Goal: Task Accomplishment & Management: Manage account settings

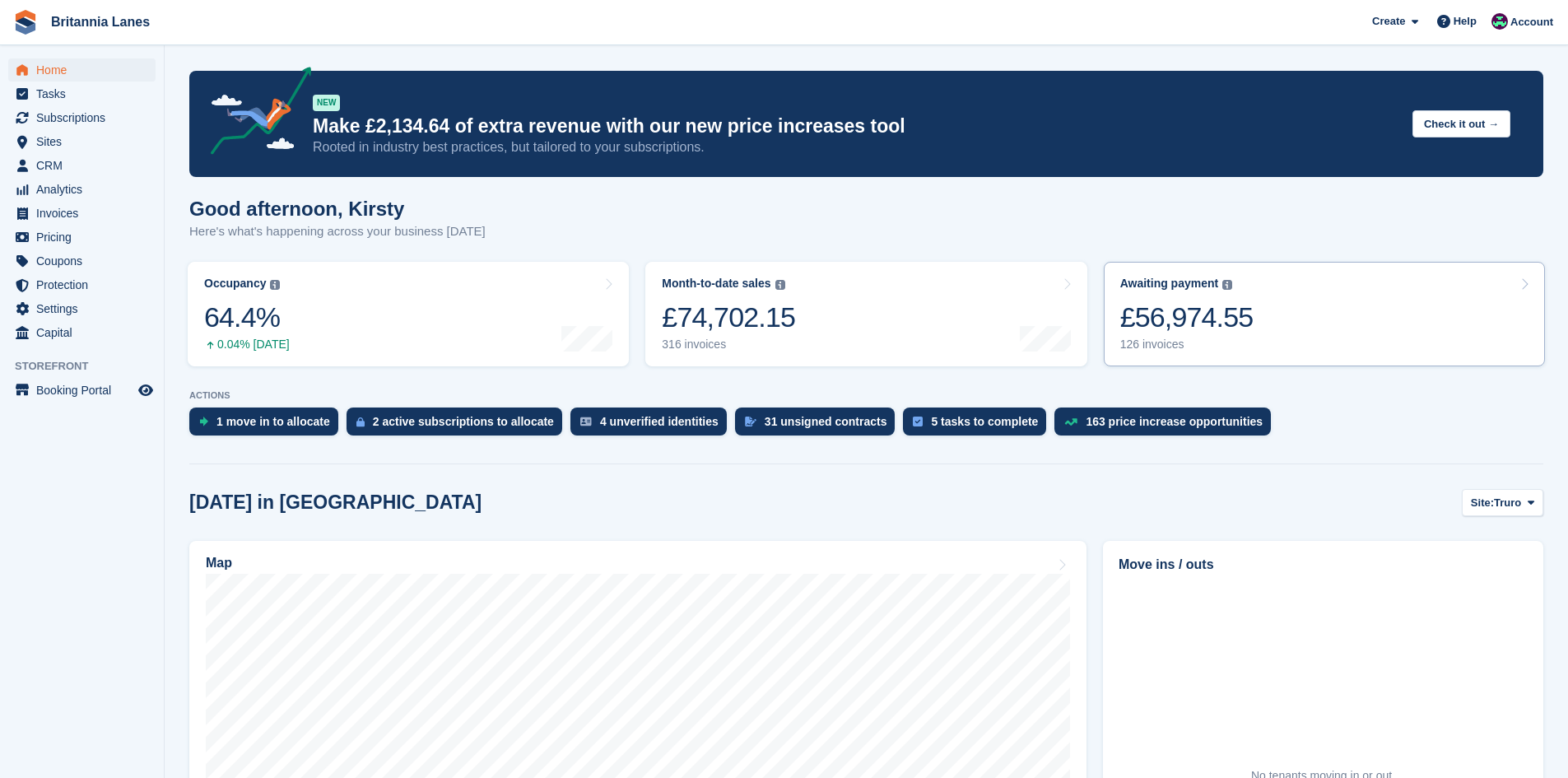
click at [1164, 293] on div "Awaiting payment The total outstanding balance on all open invoices. £56,974.55…" at bounding box center [1186, 314] width 133 height 75
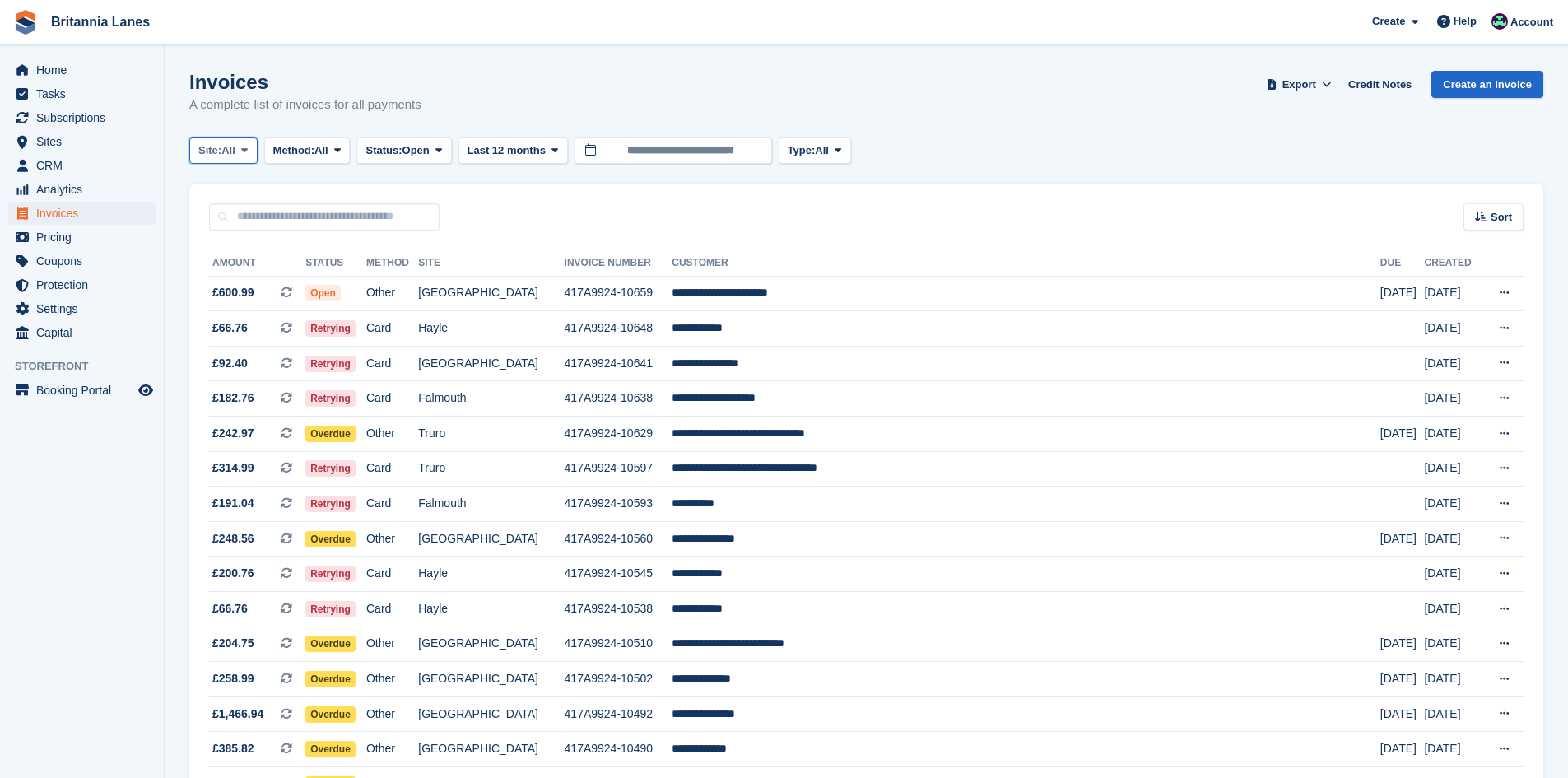
click at [206, 153] on span "Site:" at bounding box center [210, 151] width 23 height 17
click at [251, 246] on link "Falmouth" at bounding box center [271, 248] width 148 height 29
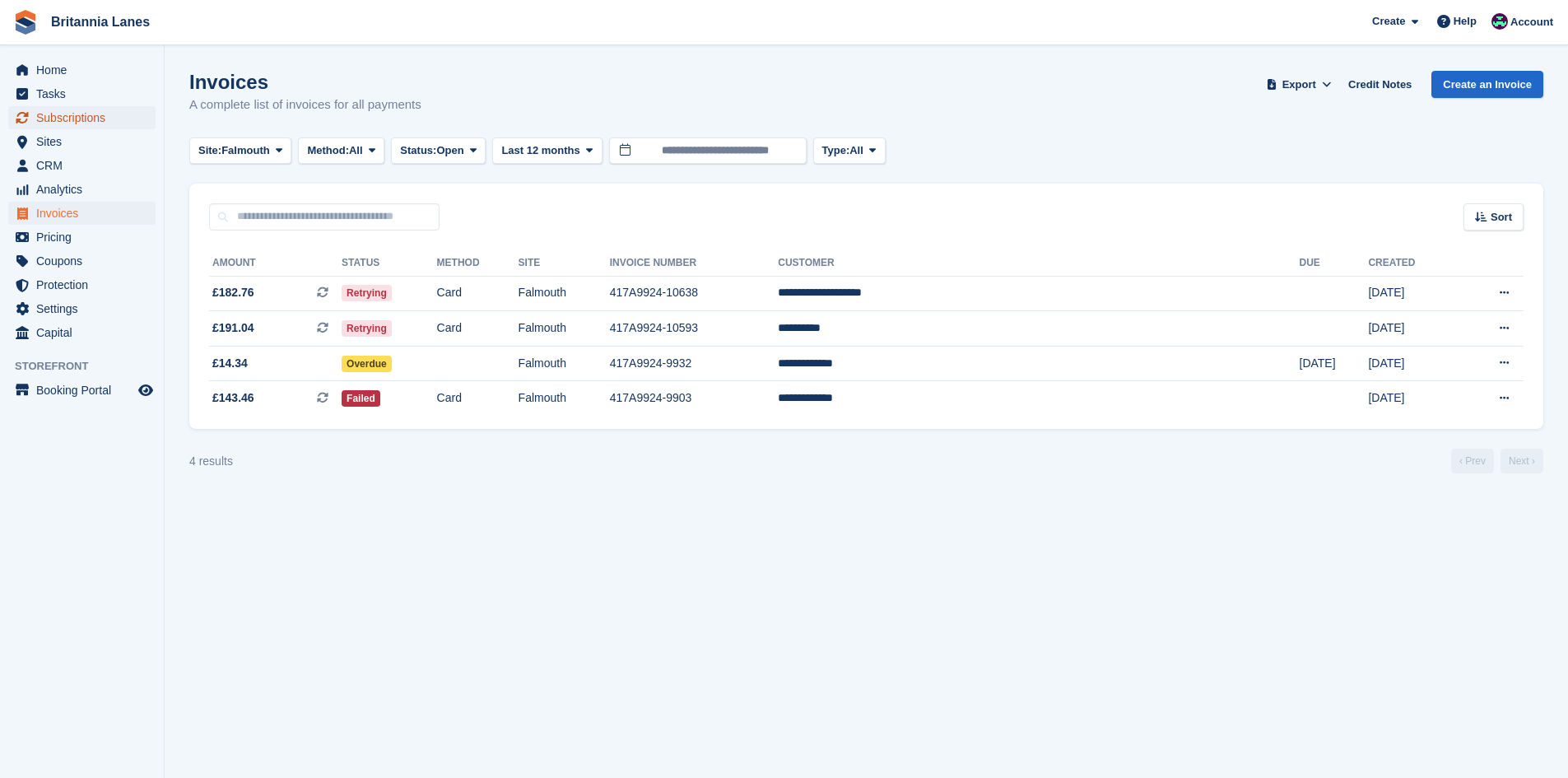
click at [72, 110] on span "Subscriptions" at bounding box center [85, 117] width 99 height 23
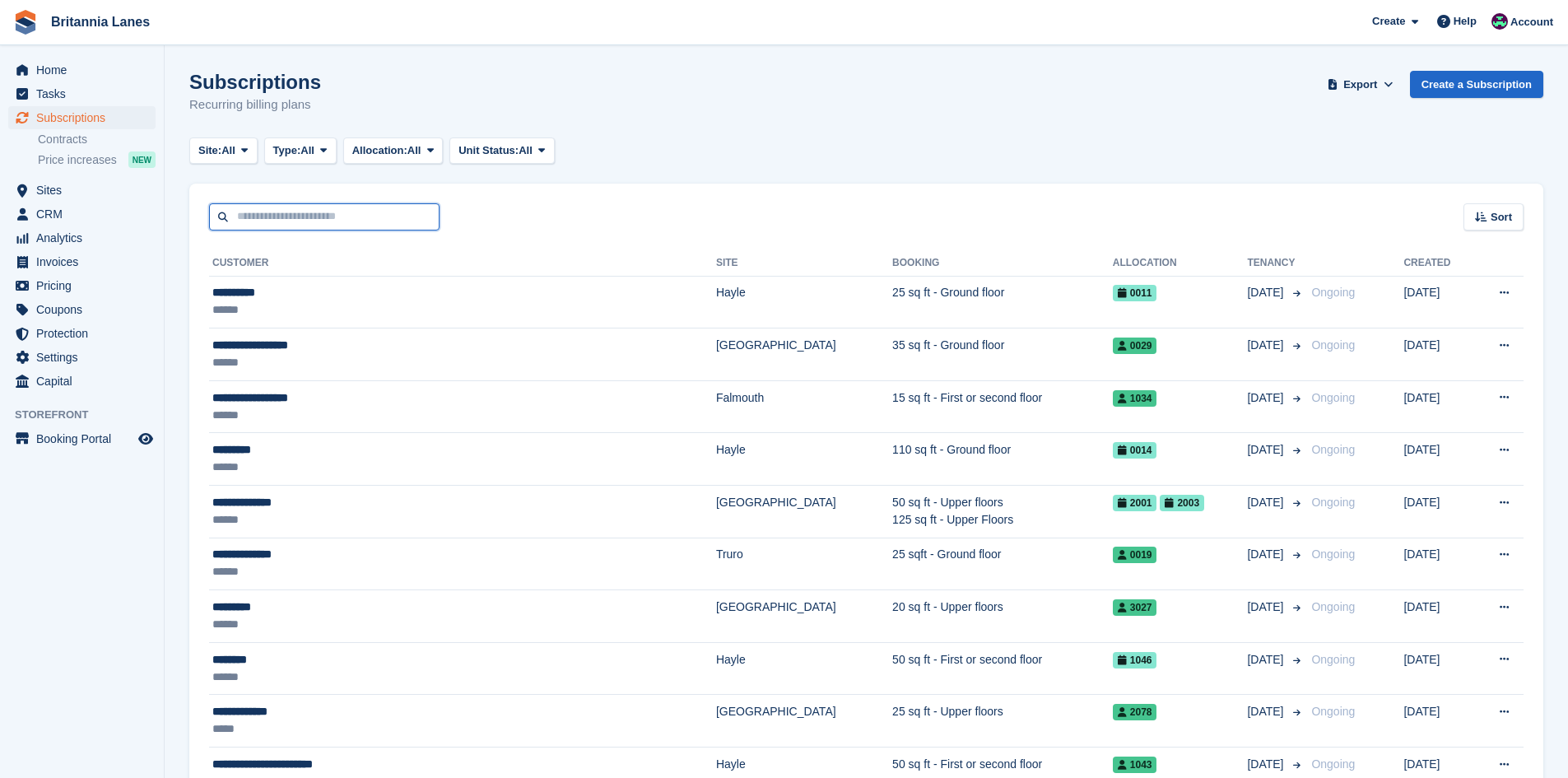
click at [333, 223] on input "text" at bounding box center [323, 217] width 230 height 27
type input "*******"
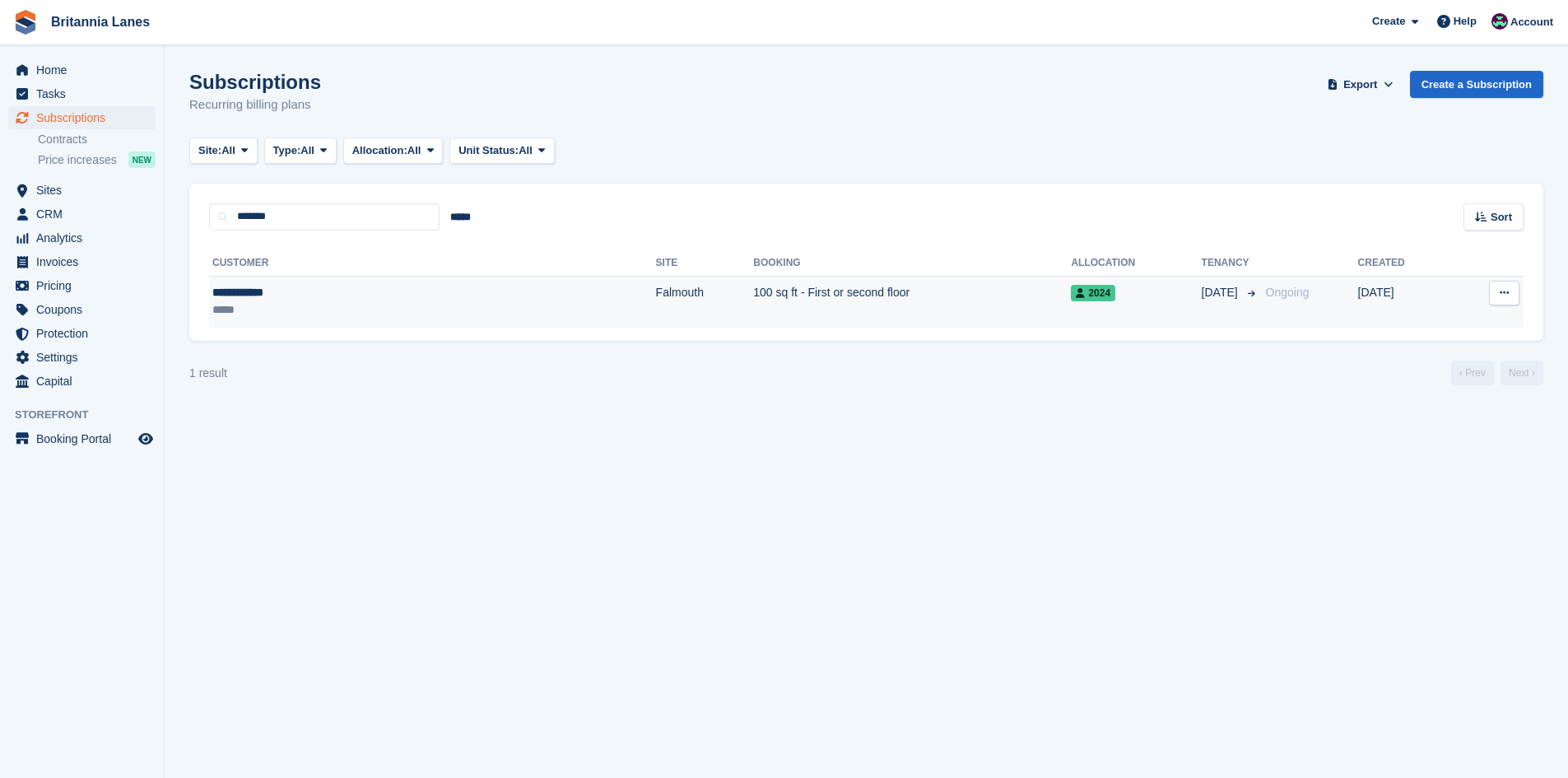
click at [753, 291] on td "100 sq ft - First or second floor" at bounding box center [912, 302] width 318 height 52
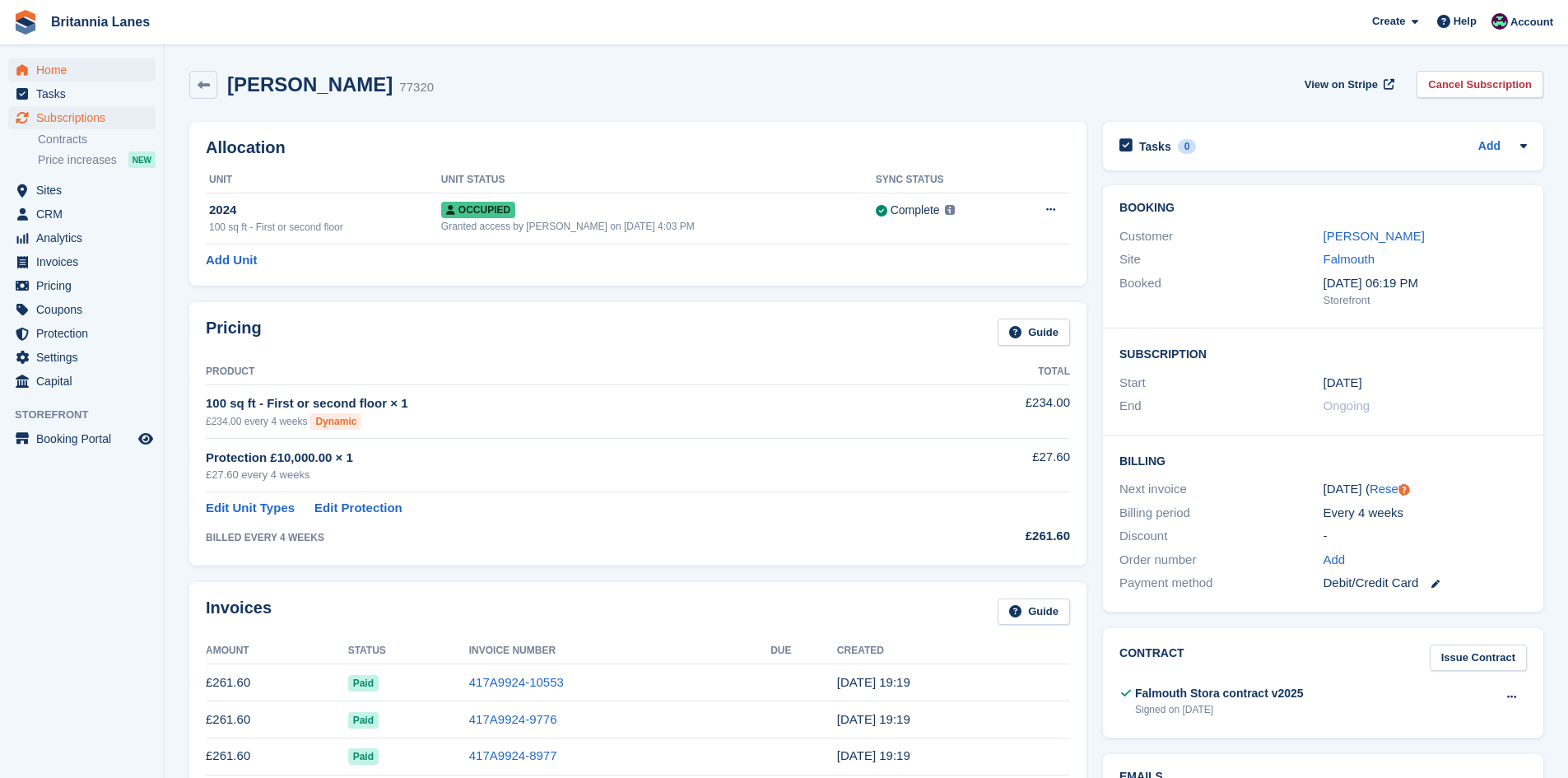
click at [30, 80] on ul "Home" at bounding box center [81, 70] width 163 height 23
click at [39, 72] on span "Home" at bounding box center [85, 70] width 99 height 23
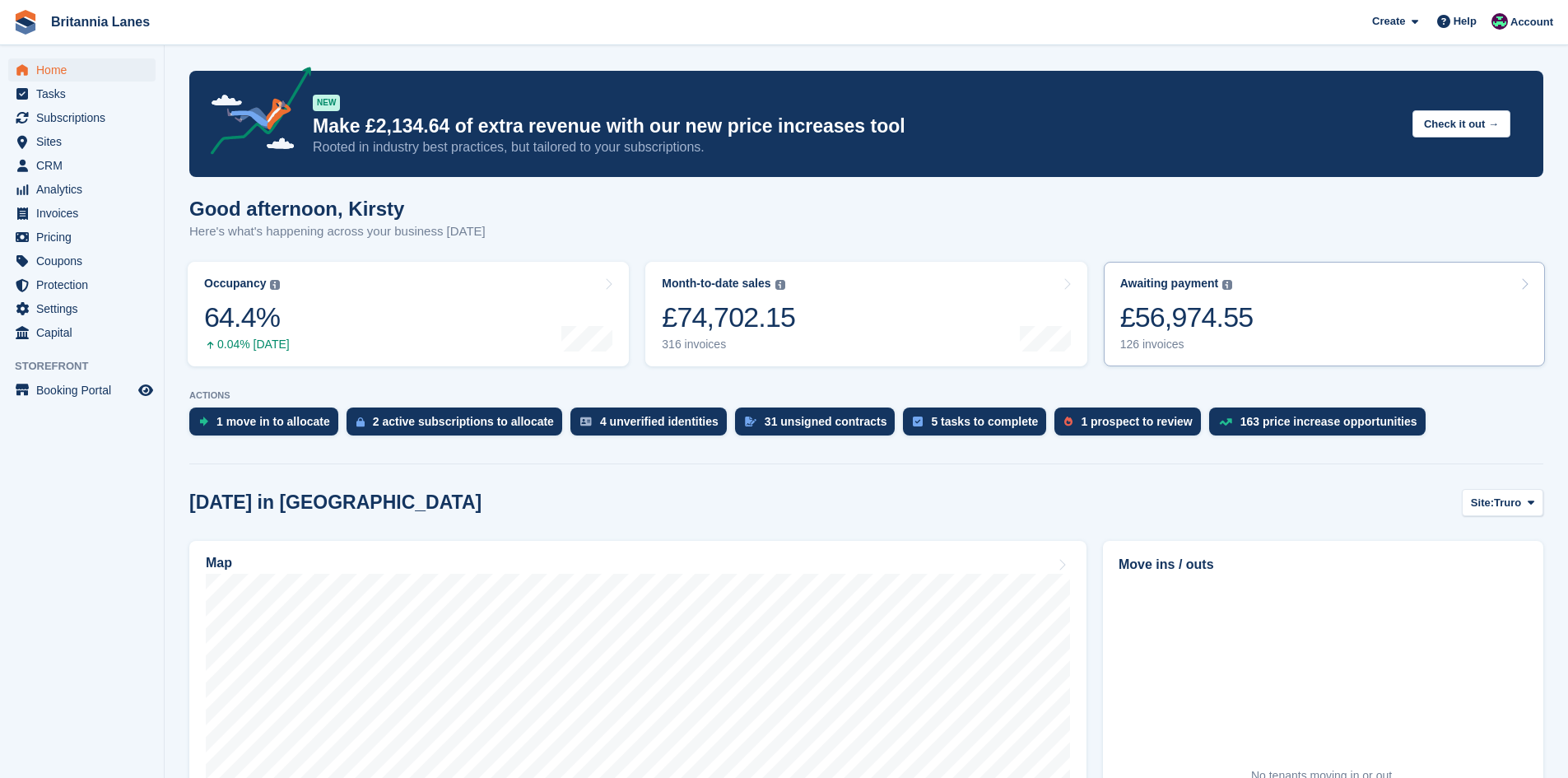
click at [1184, 345] on div "126 invoices" at bounding box center [1186, 345] width 133 height 14
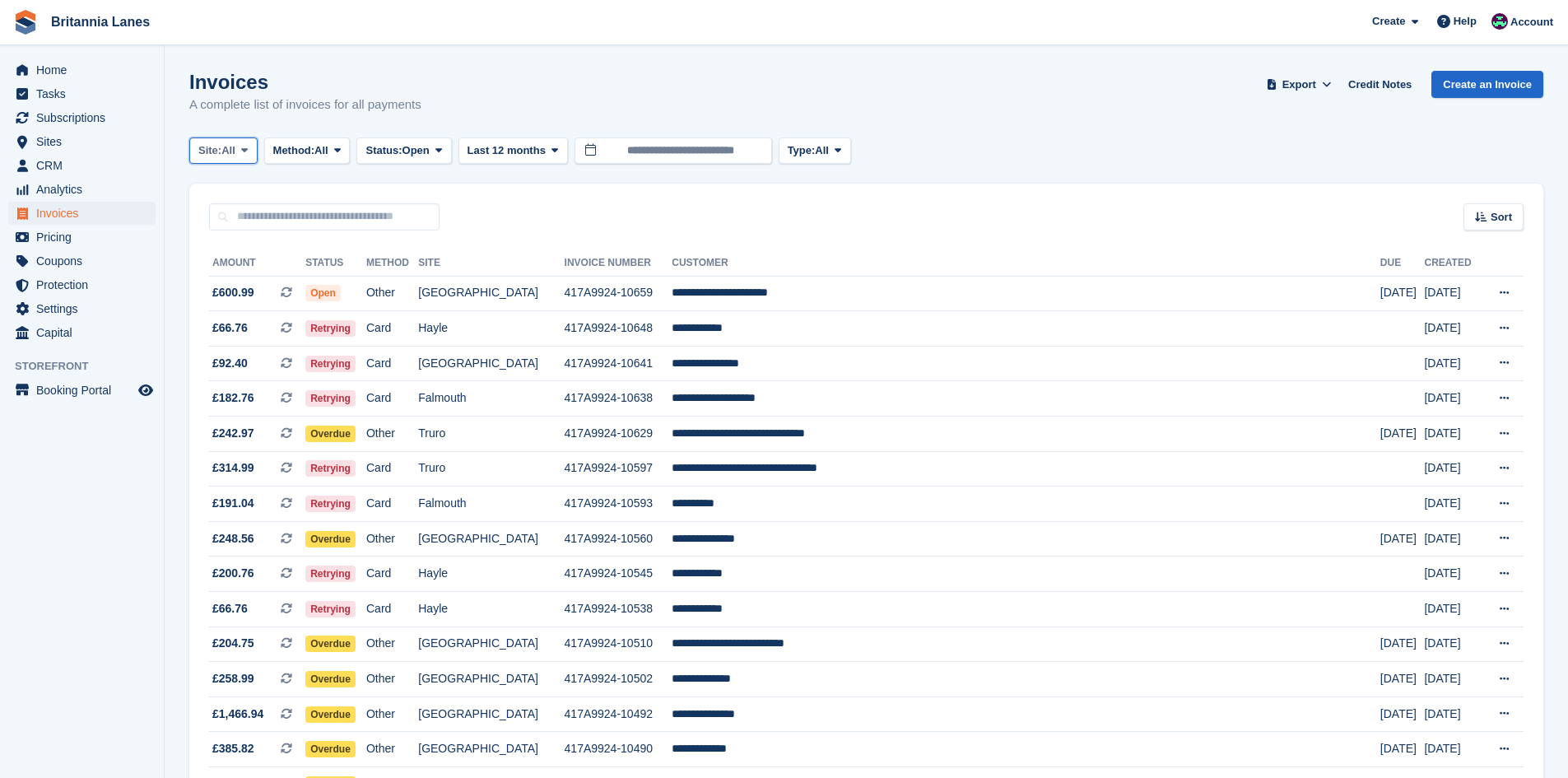
click at [235, 146] on span "All" at bounding box center [228, 151] width 14 height 17
click at [238, 253] on link "Falmouth" at bounding box center [271, 248] width 148 height 29
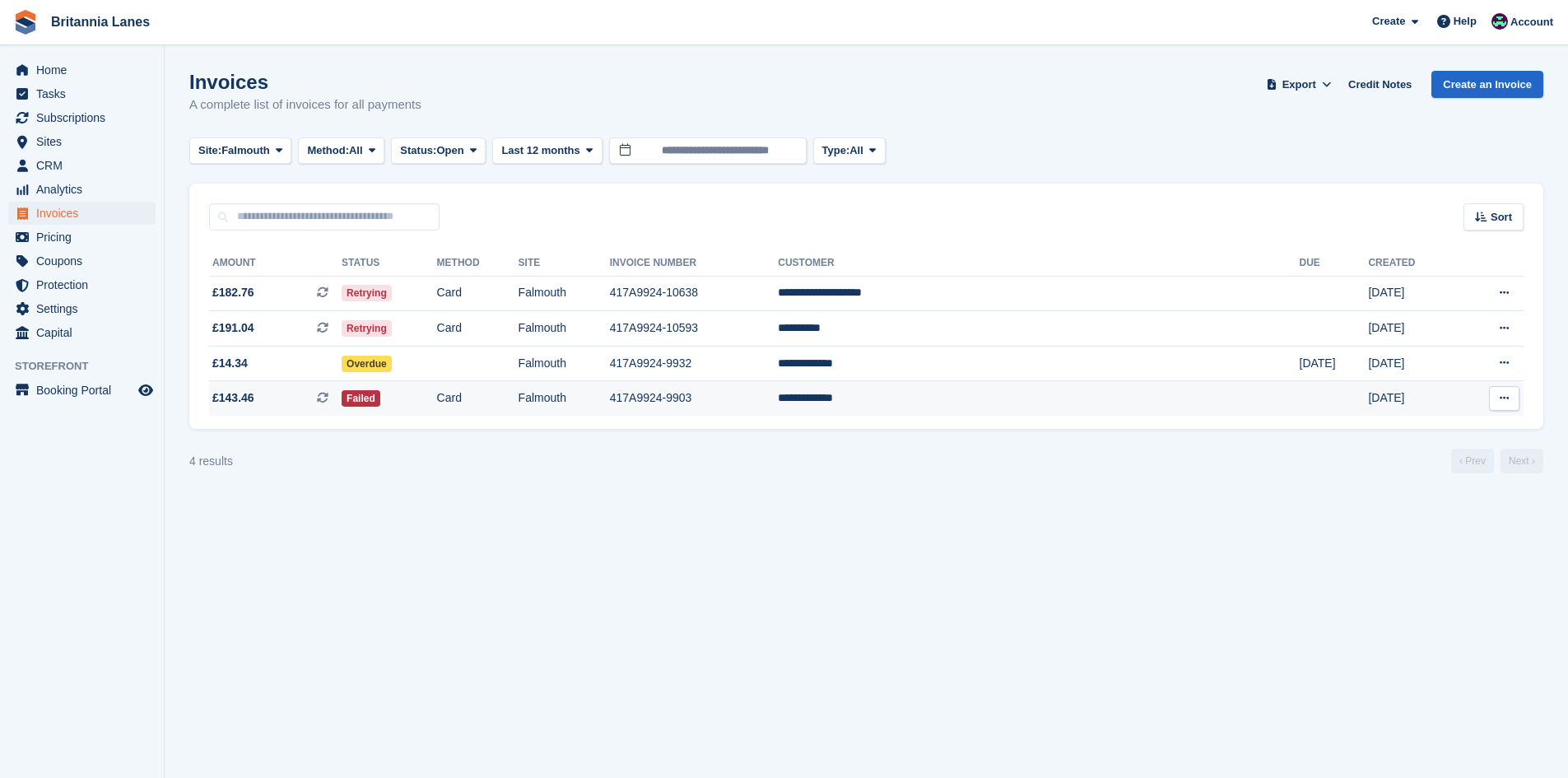
click at [765, 389] on td "417A9924-9903" at bounding box center [694, 398] width 168 height 34
click at [1031, 392] on td "**********" at bounding box center [1038, 398] width 521 height 34
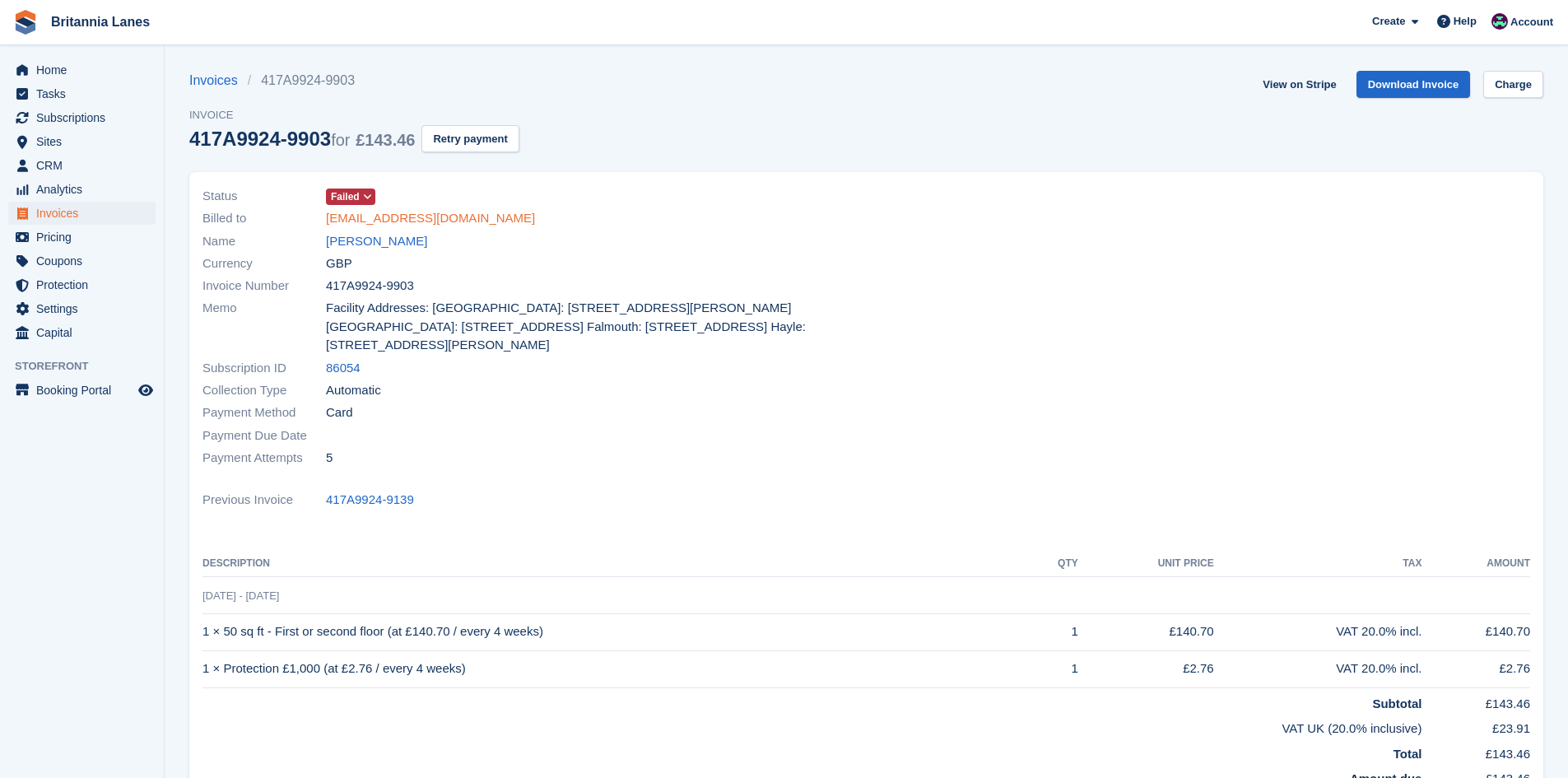
click at [370, 222] on link "[EMAIL_ADDRESS][DOMAIN_NAME]" at bounding box center [430, 218] width 209 height 19
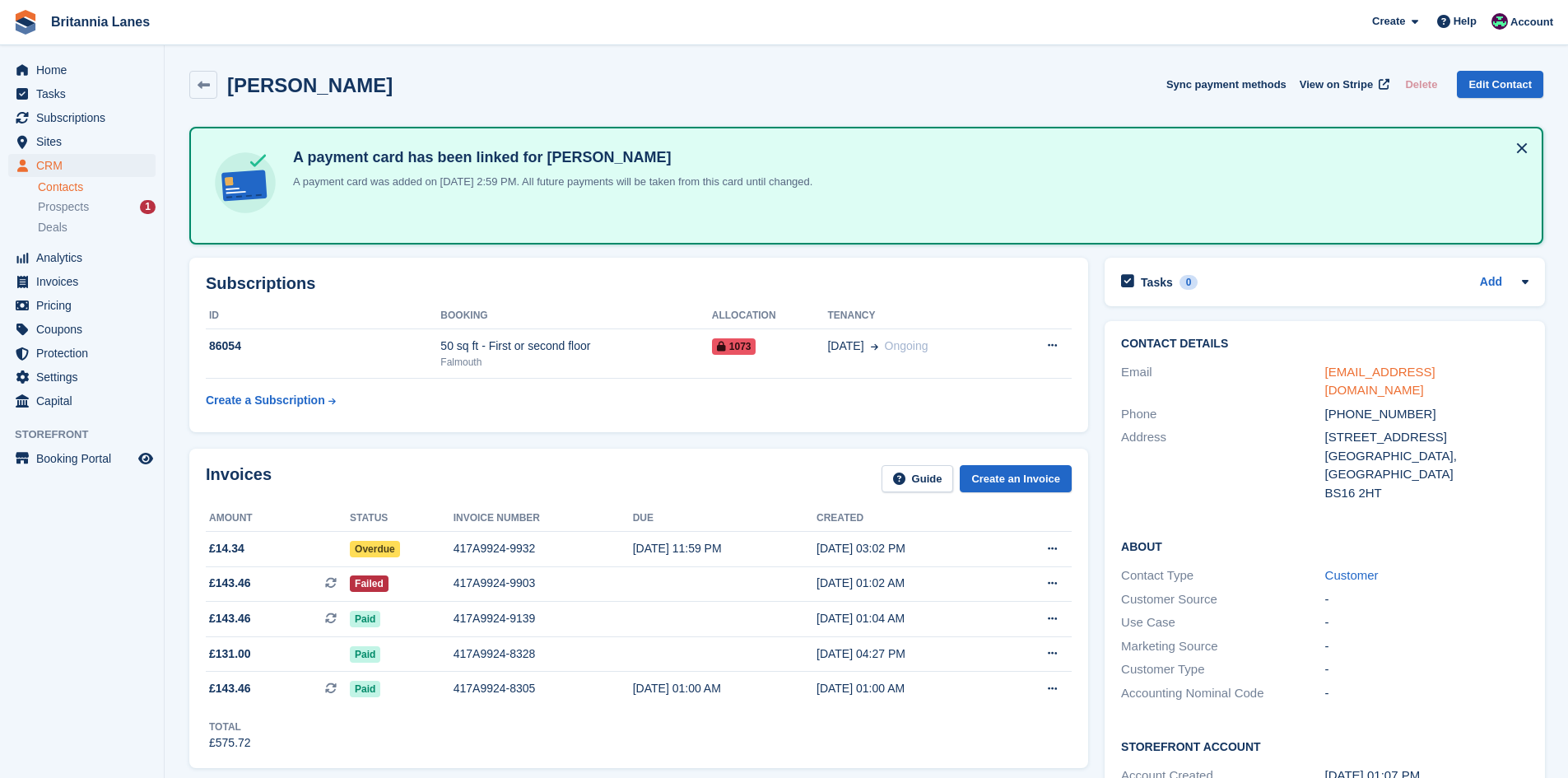
click at [1344, 371] on link "siobhan.86g@gmail.com" at bounding box center [1380, 381] width 111 height 33
click at [32, 71] on link "Home" at bounding box center [82, 70] width 147 height 23
